Goal: Navigation & Orientation: Go to known website

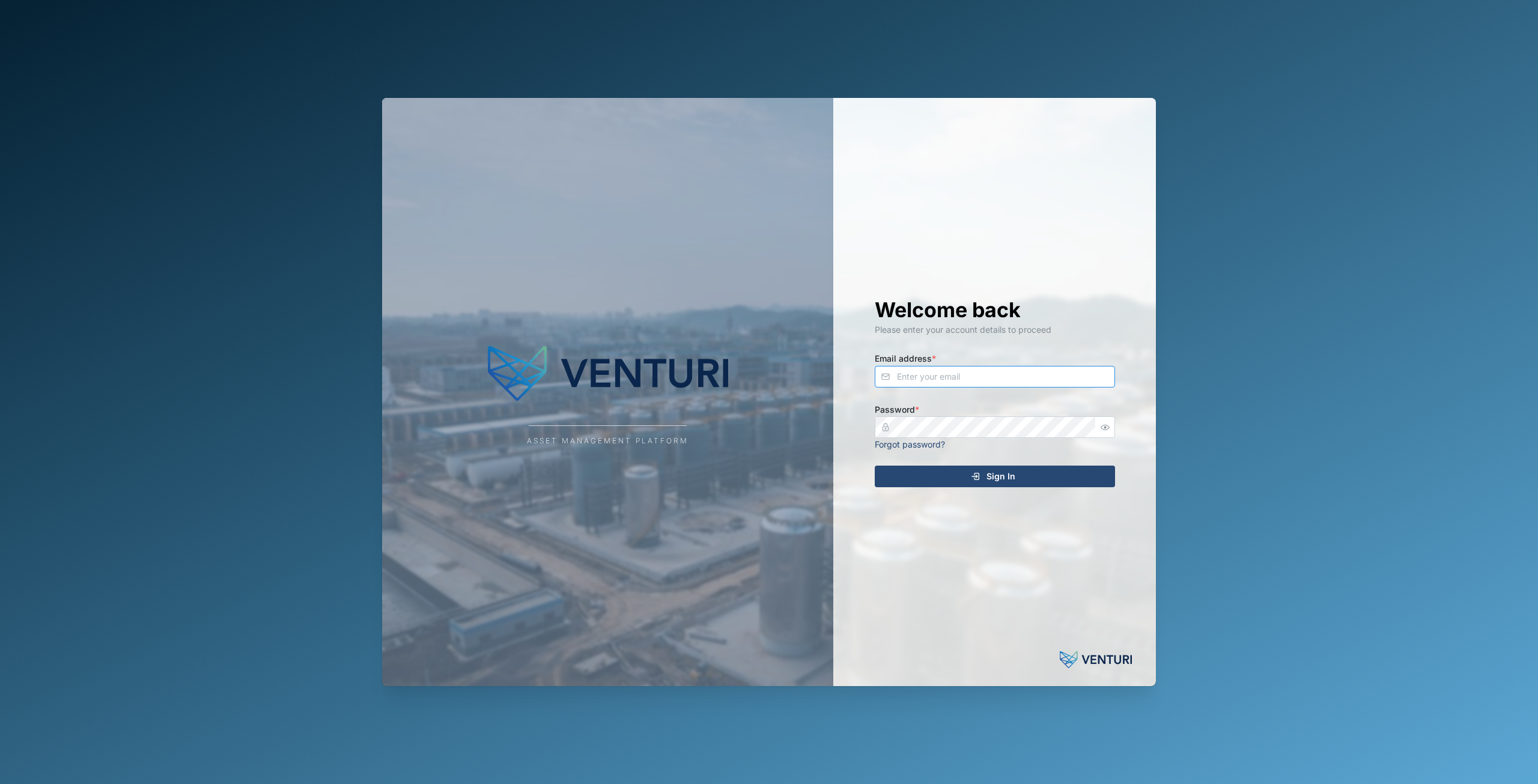
type input "[EMAIL_ADDRESS][DOMAIN_NAME]"
click at [993, 478] on span "Sign In" at bounding box center [1001, 476] width 29 height 21
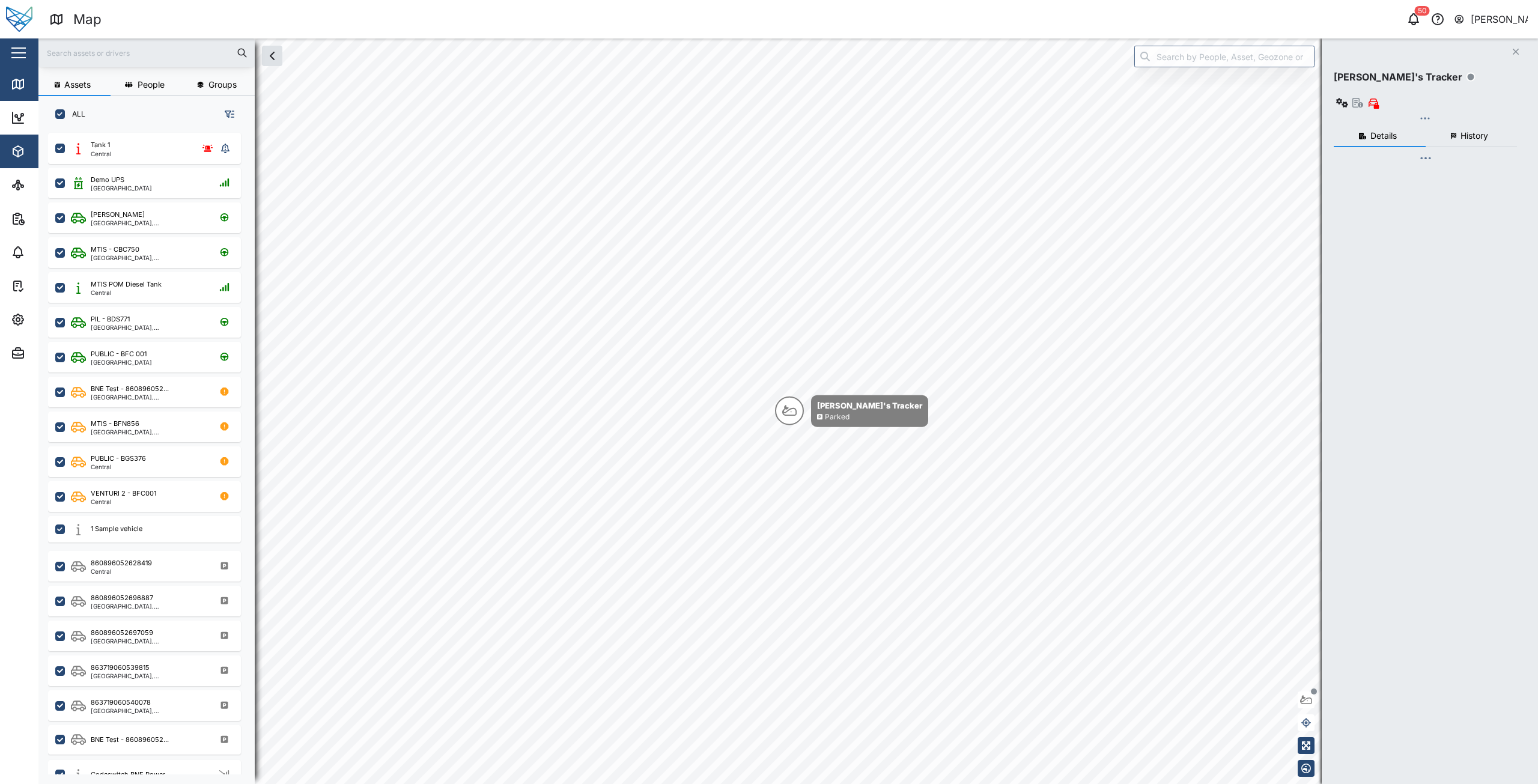
scroll to position [636, 188]
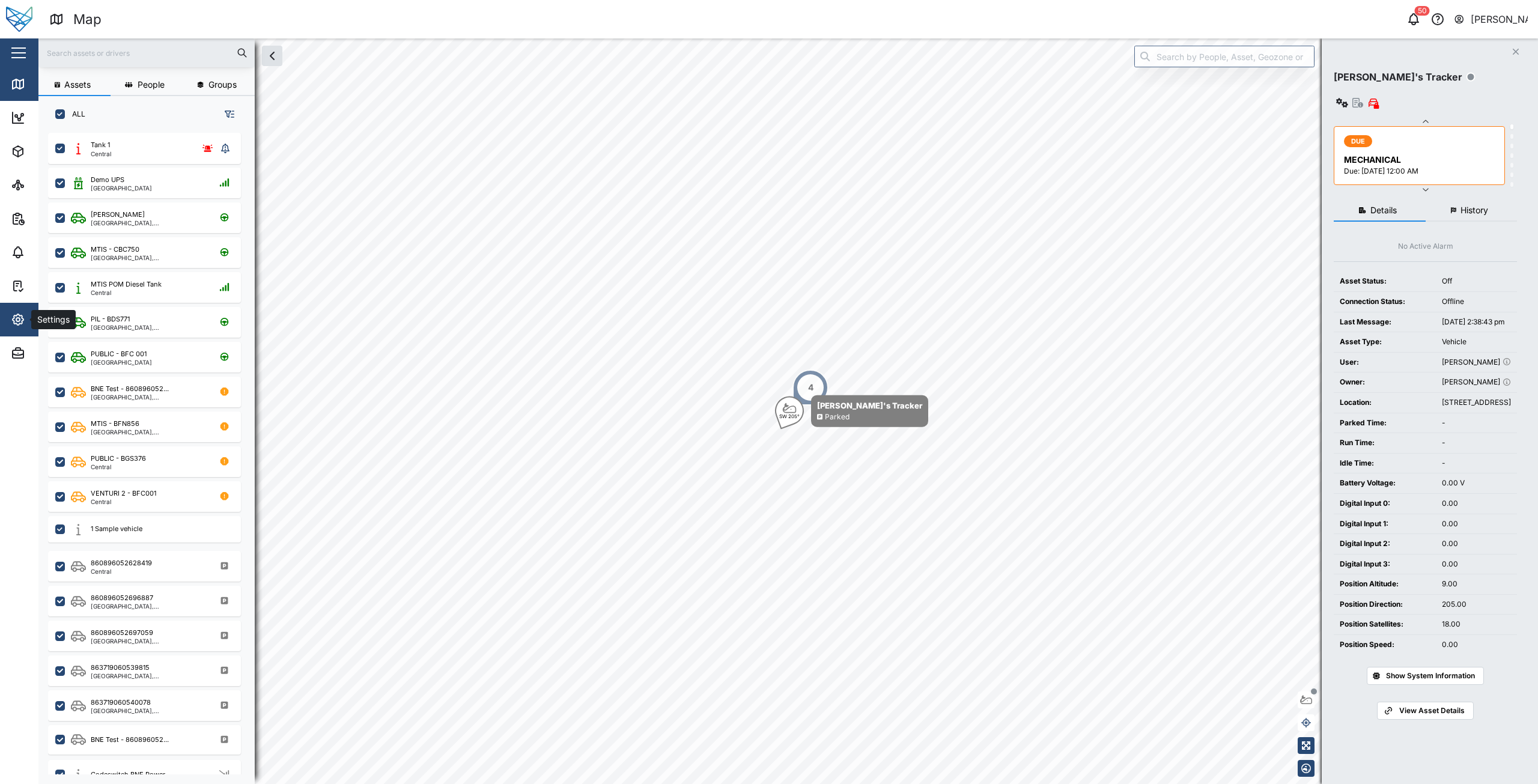
click at [6, 326] on button "Settings" at bounding box center [78, 320] width 157 height 34
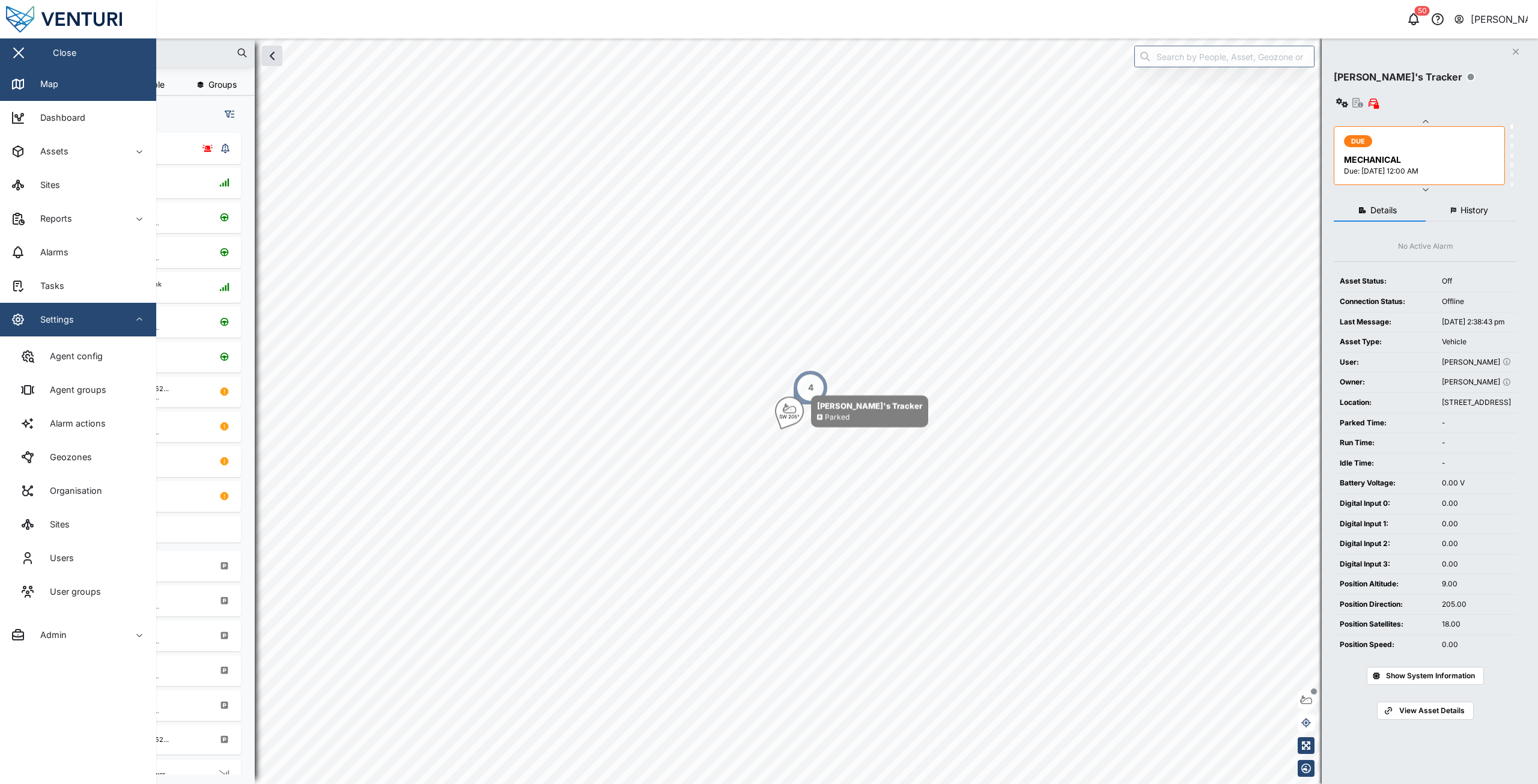
click at [42, 320] on div "Settings" at bounding box center [53, 320] width 43 height 13
